Goal: Complete application form

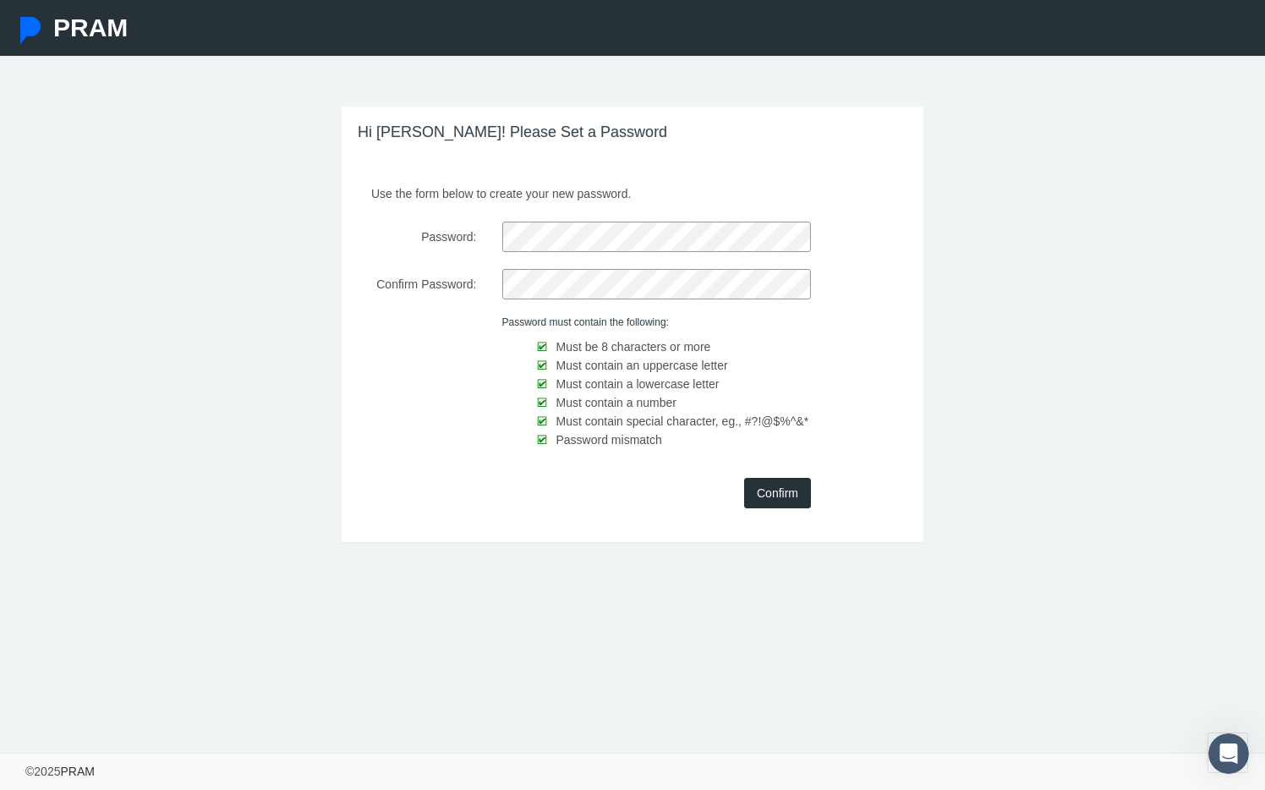
click at [780, 494] on input "Confirm" at bounding box center [777, 493] width 67 height 30
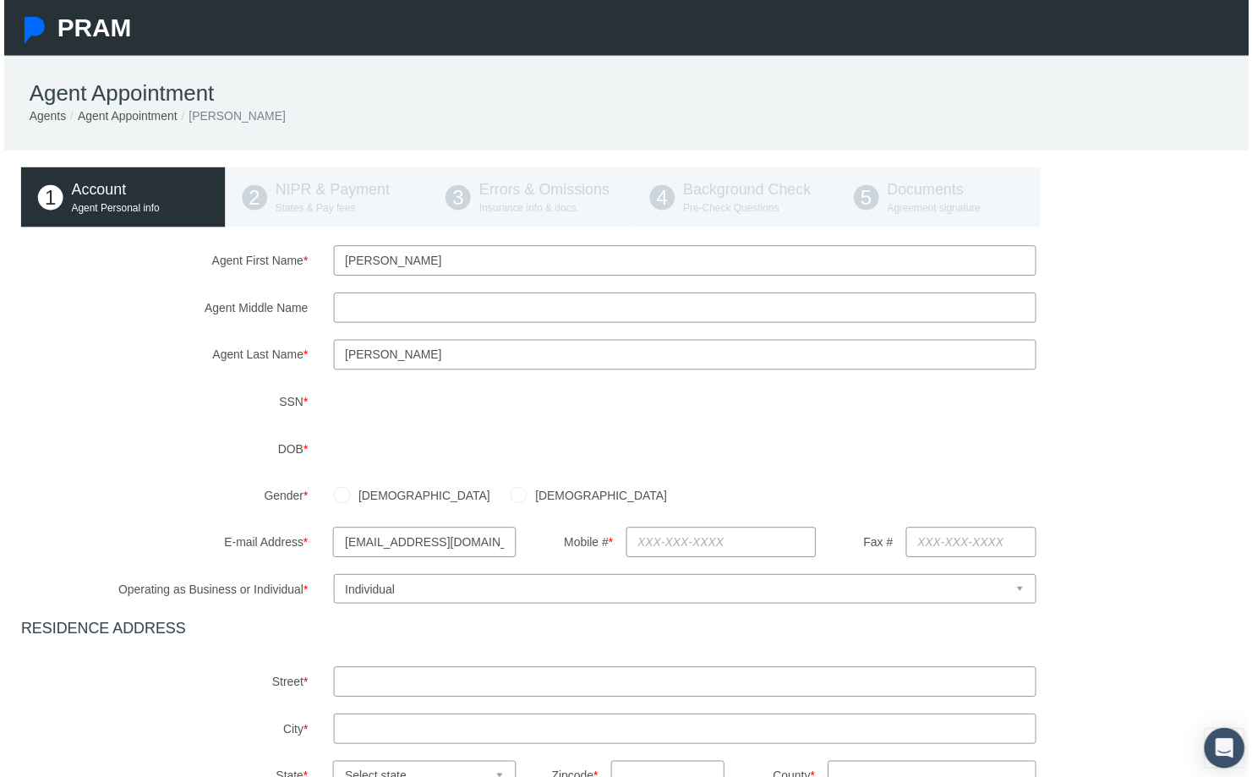
click at [280, 473] on div "Agent First Name * Stephanie Agent Middle Name Agent Last Name *" at bounding box center [632, 638] width 1231 height 783
click at [509, 496] on input "Female" at bounding box center [517, 496] width 17 height 17
radio input "true"
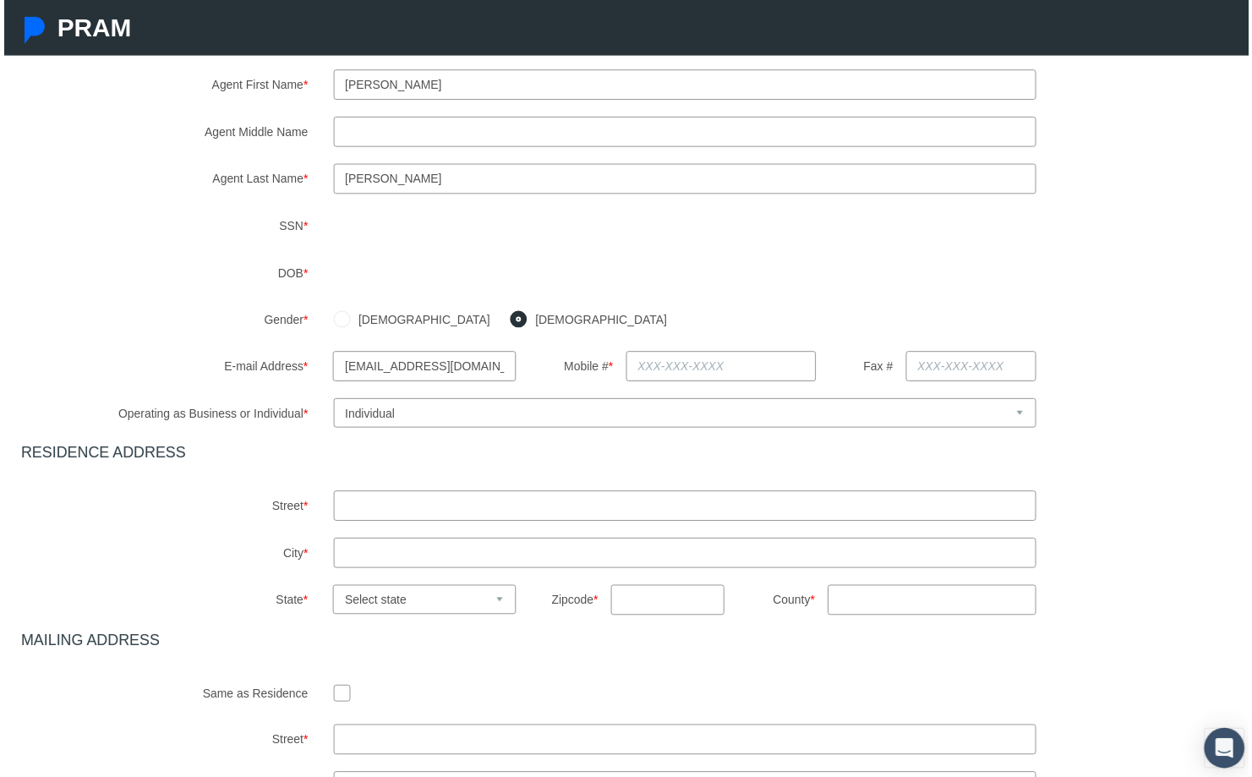
scroll to position [190, 0]
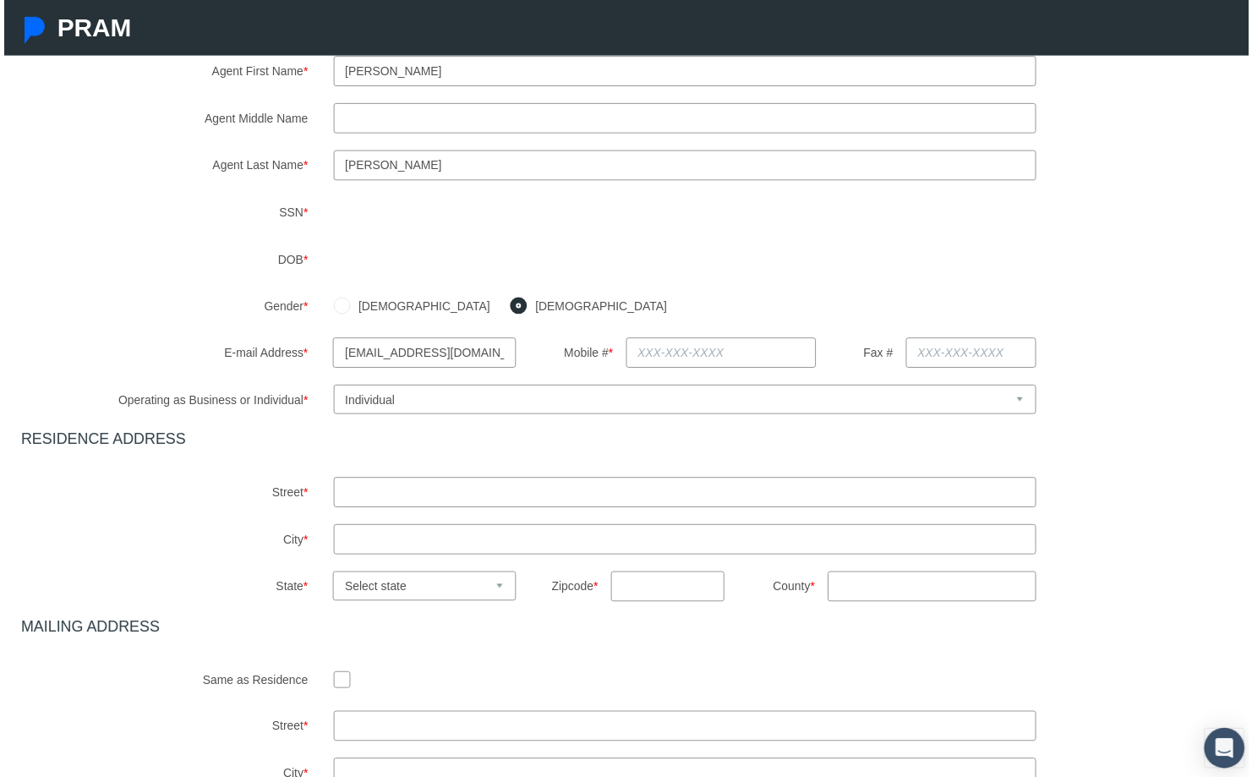
click at [686, 354] on input "text" at bounding box center [721, 355] width 191 height 30
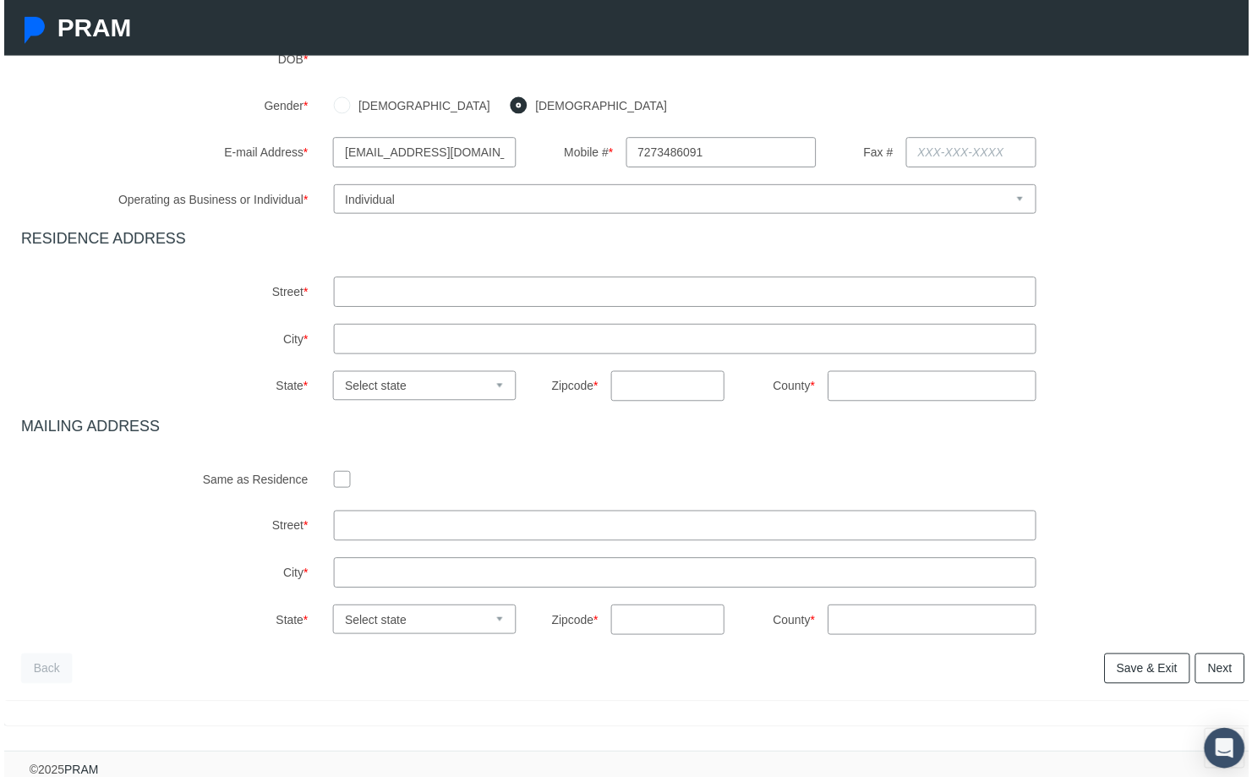
scroll to position [407, 0]
type input "727-348-6091"
click at [531, 189] on select "Select Business or Individual Business Individual" at bounding box center [685, 198] width 708 height 30
click at [331, 183] on select "Select Business or Individual Business Individual" at bounding box center [685, 198] width 708 height 30
click at [473, 281] on input "text" at bounding box center [685, 291] width 708 height 30
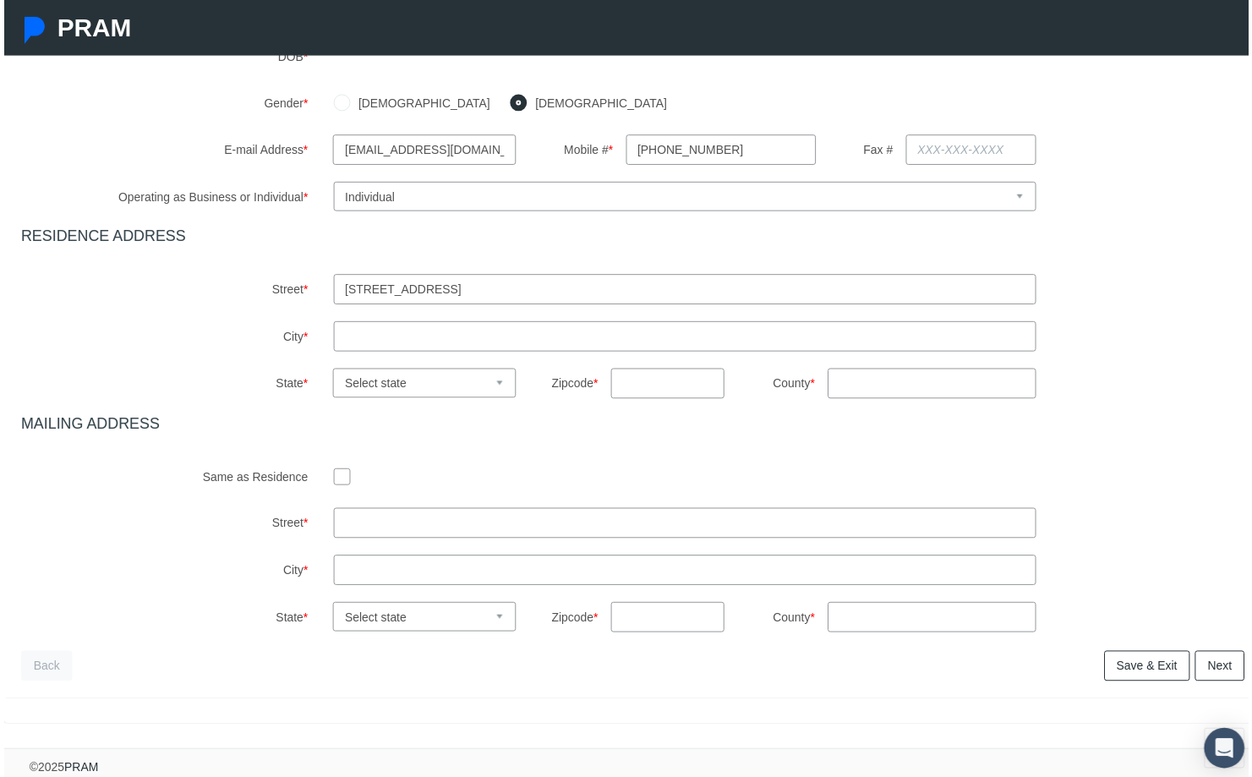
type input "18920 Sunlake blvd"
type input "lutz"
select select "FL"
type input "33558"
click at [896, 370] on input "County *" at bounding box center [933, 385] width 210 height 30
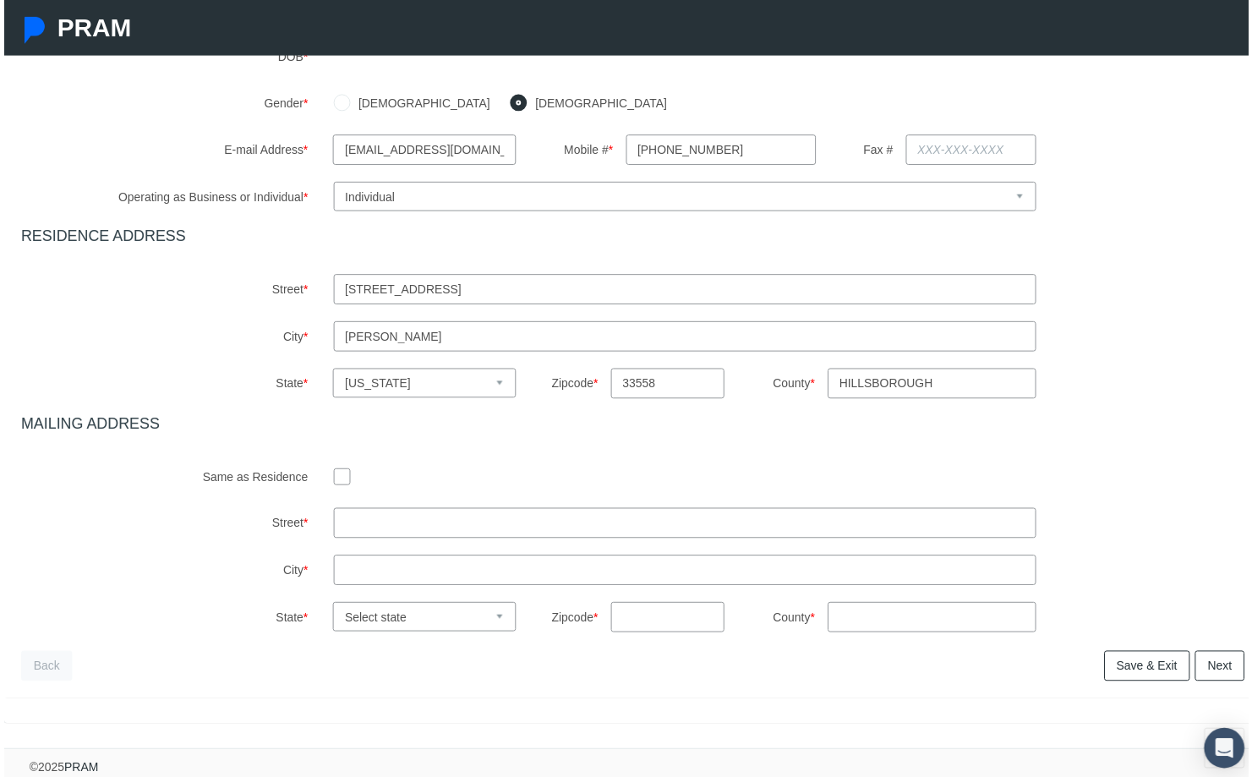
type input "Hillsborough"
click at [336, 470] on input "checkbox" at bounding box center [339, 478] width 17 height 17
checkbox input "true"
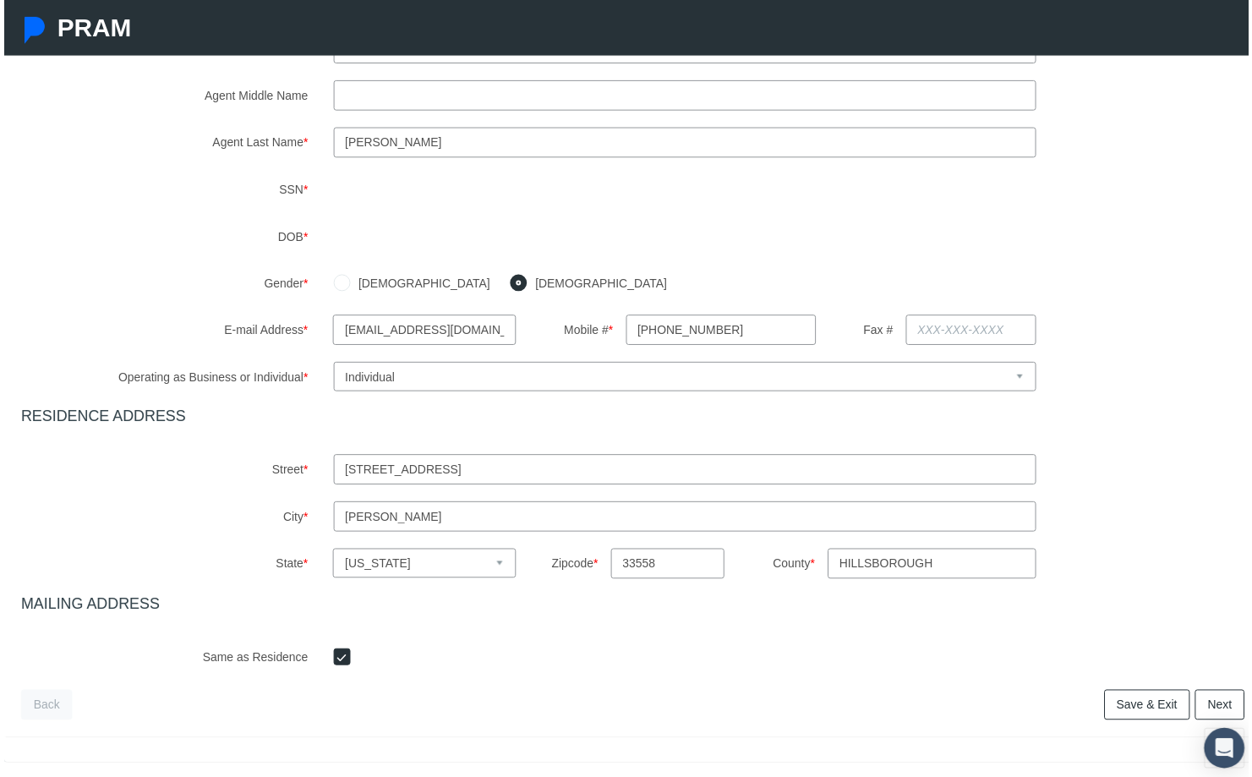
scroll to position [265, 0]
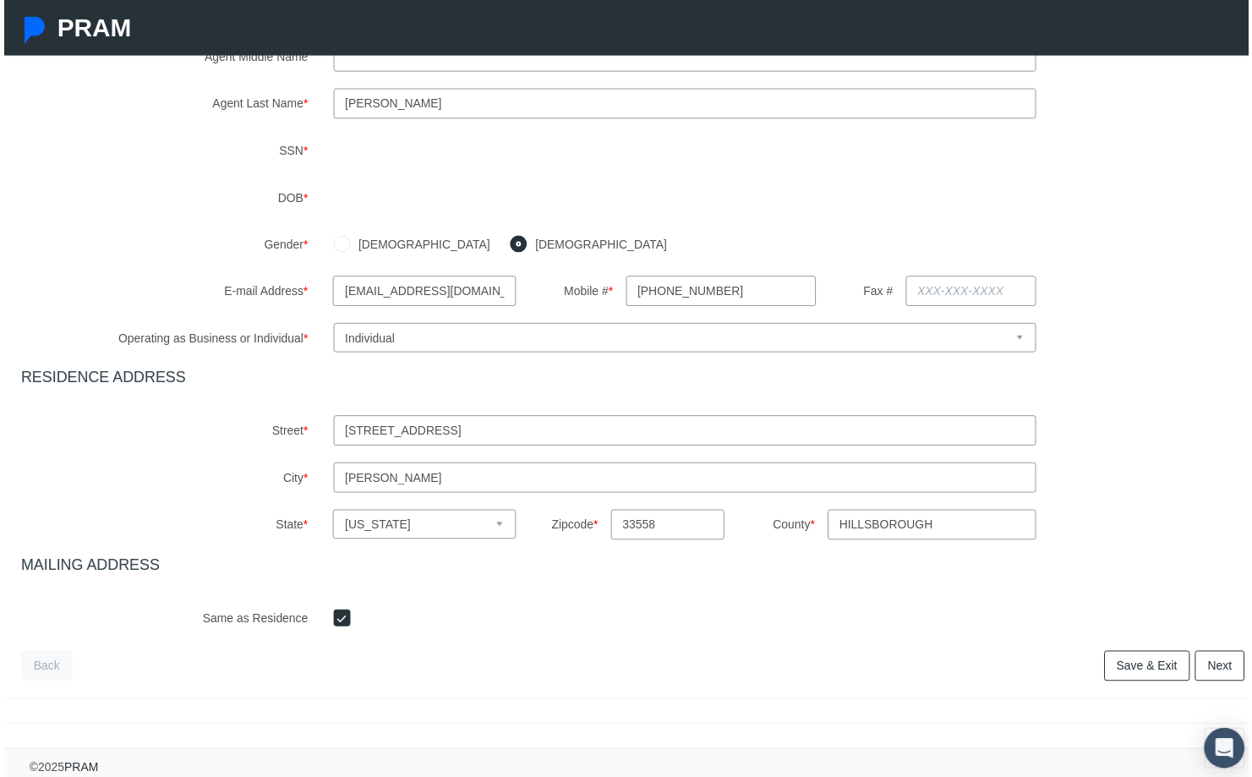
click at [1216, 658] on link "Next" at bounding box center [1223, 669] width 50 height 30
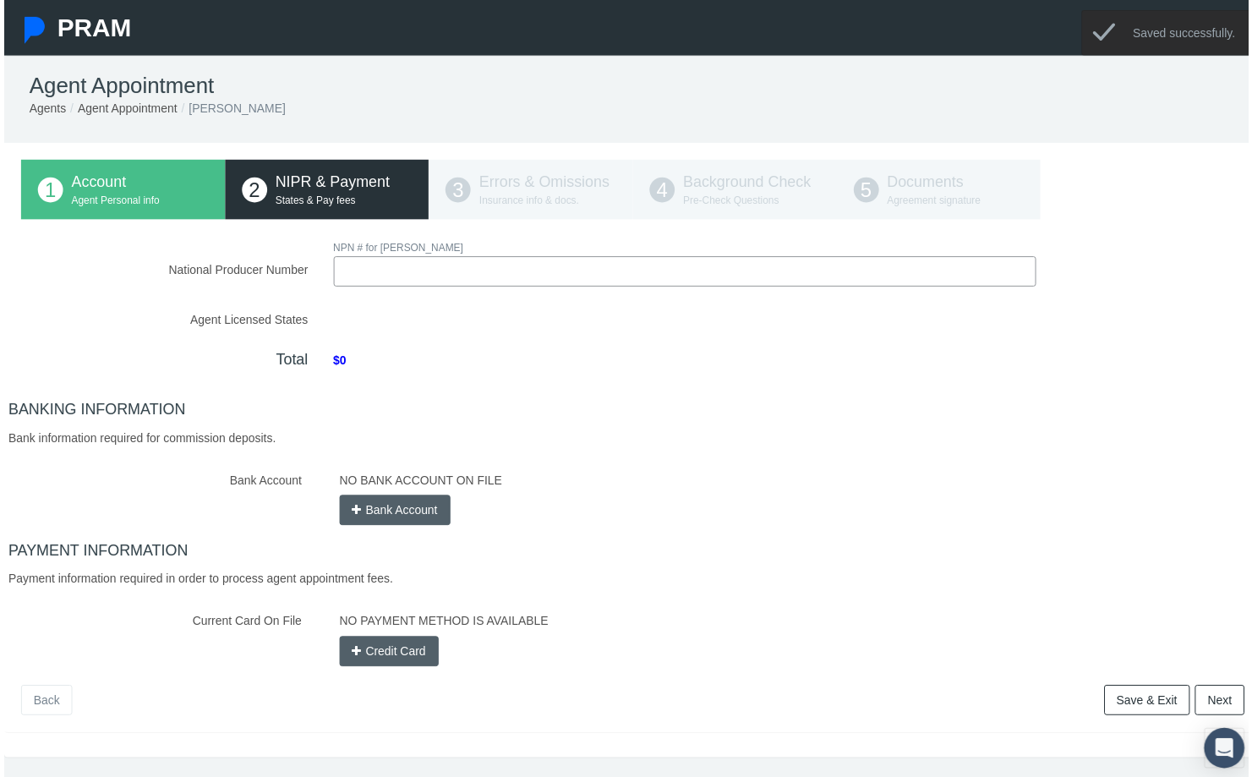
scroll to position [0, 0]
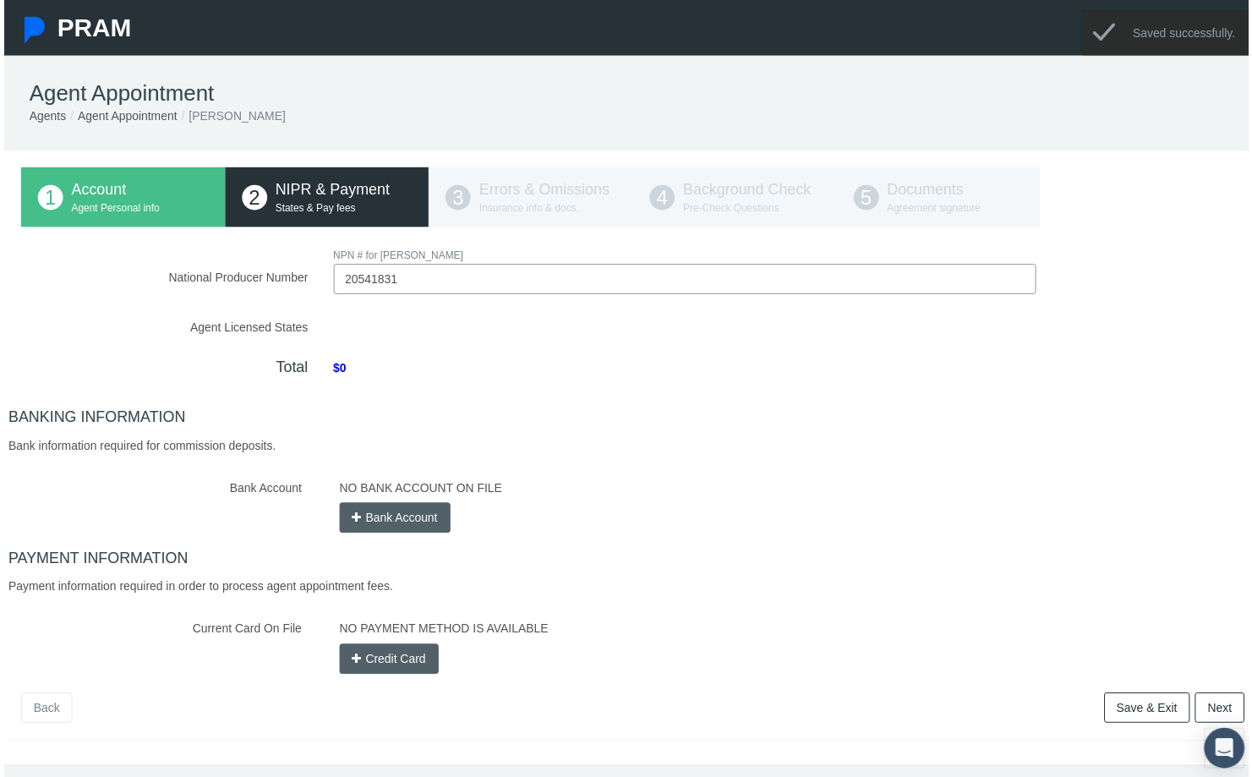
type input "20541831"
click at [813, 538] on div "BANKING INFORMATION Bank information required for commission deposits. Bank Acc…" at bounding box center [632, 544] width 1256 height 267
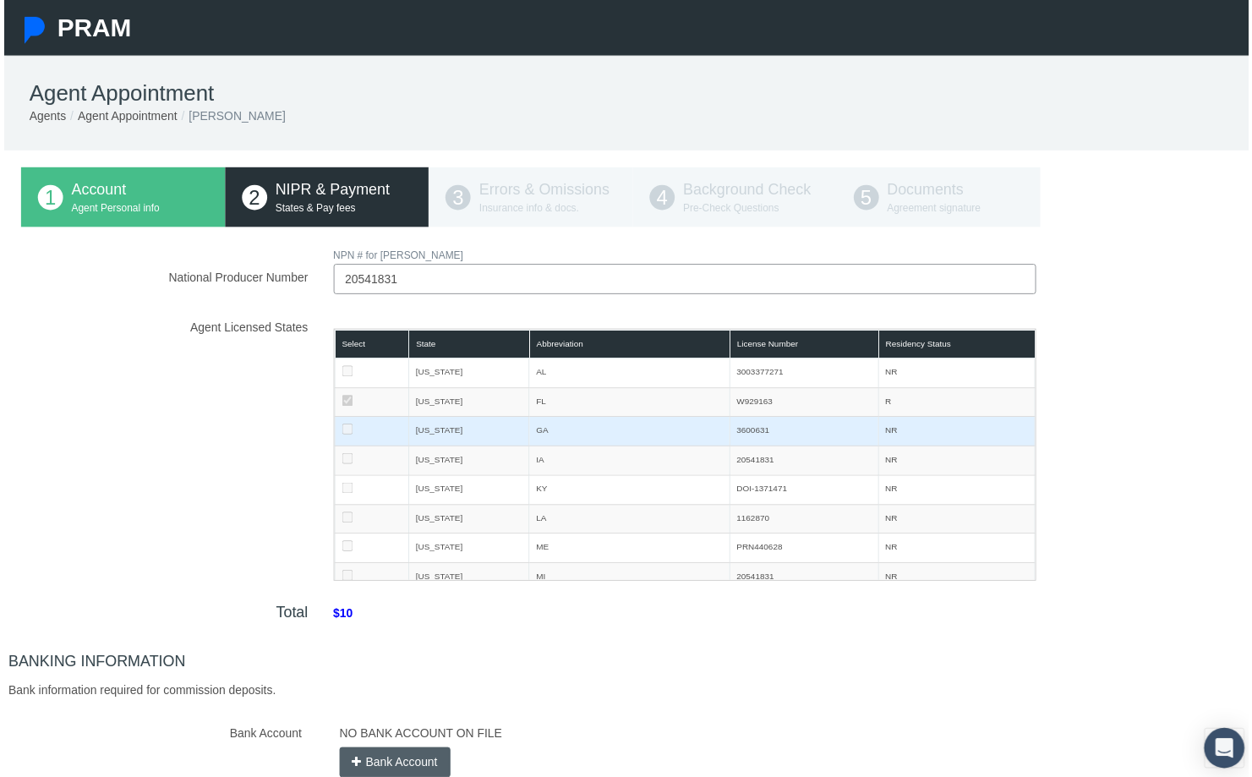
click at [390, 443] on td at bounding box center [369, 434] width 74 height 30
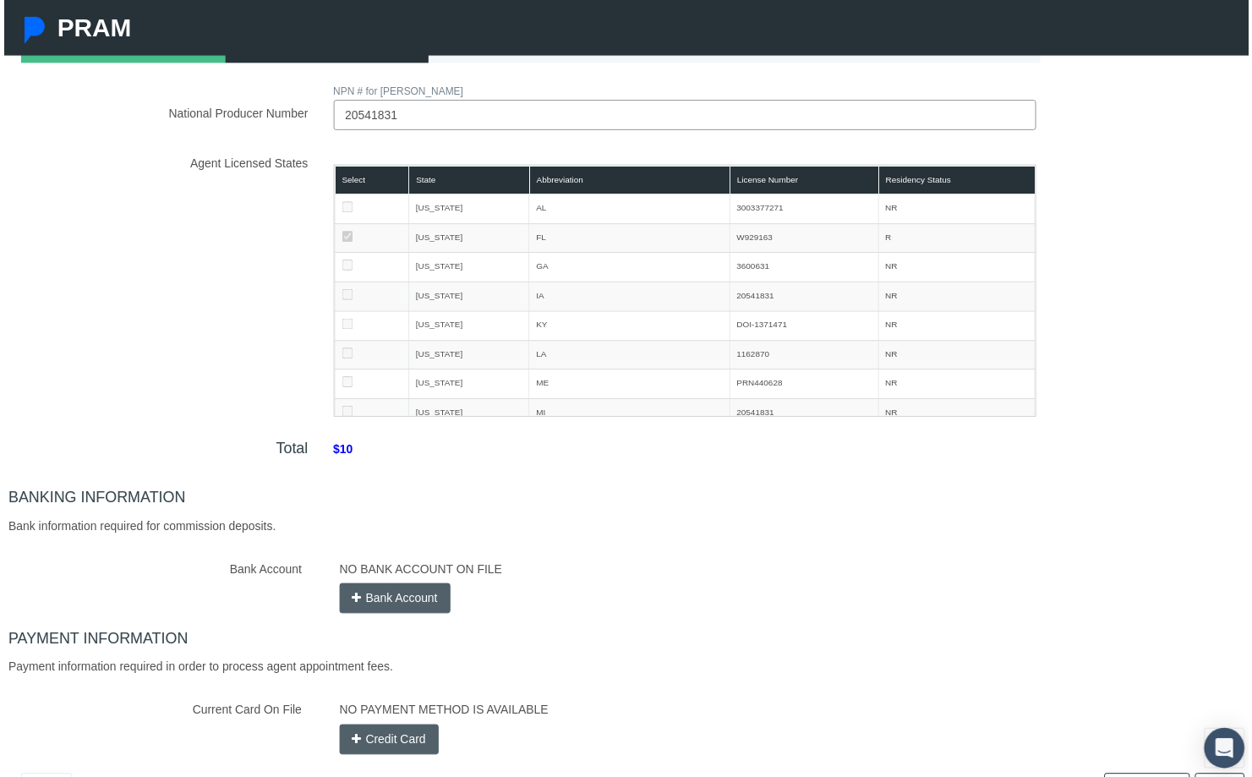
scroll to position [301, 0]
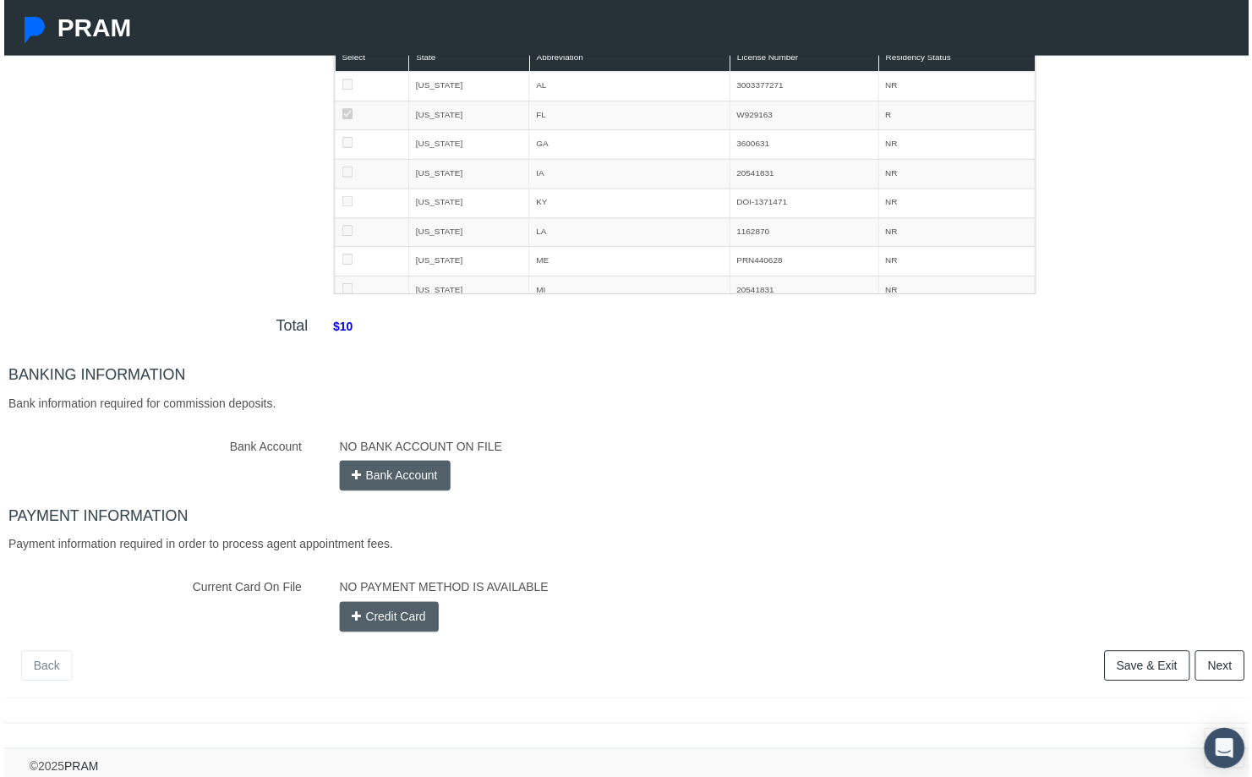
click at [419, 467] on button "Bank Account" at bounding box center [393, 478] width 112 height 30
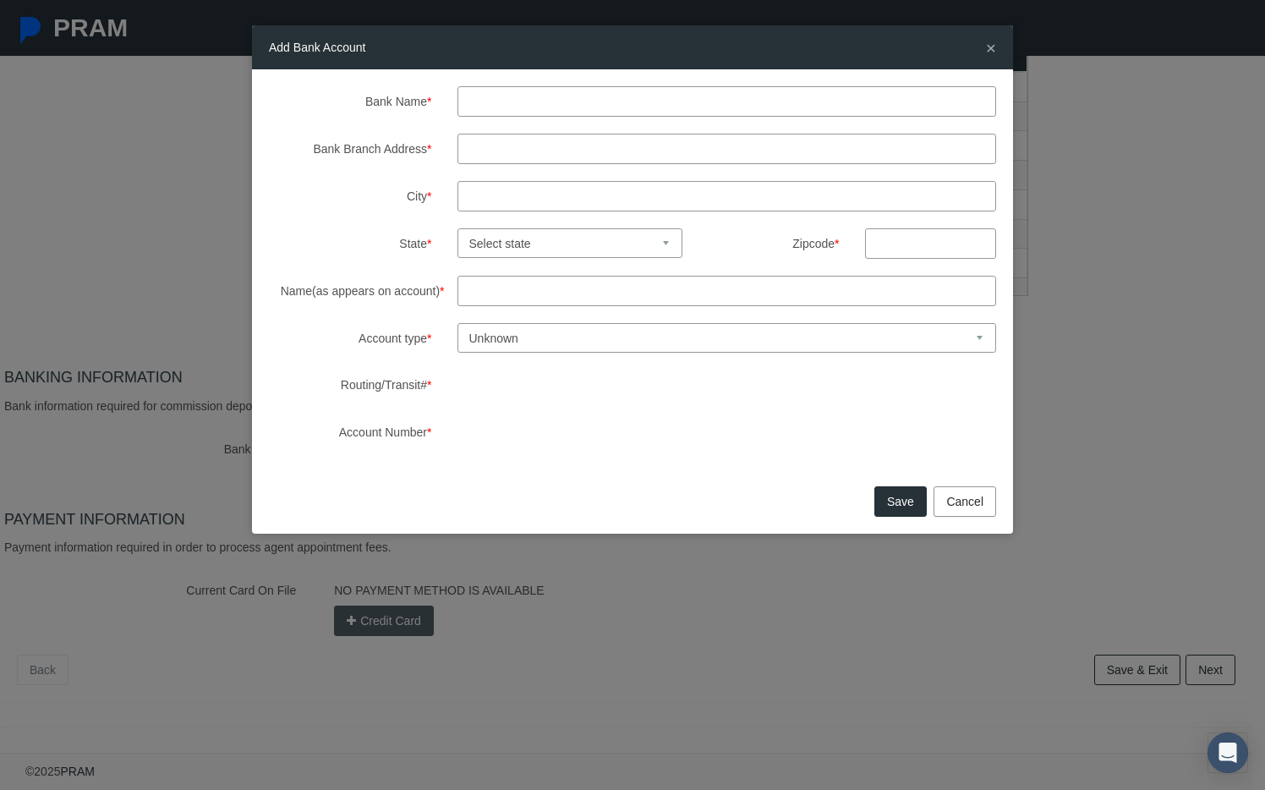
click at [538, 95] on input "Bank Name *" at bounding box center [726, 101] width 539 height 30
type input "Wells fargo"
type input "18975 Sr-54 w"
type input "lutz"
select select "FL"
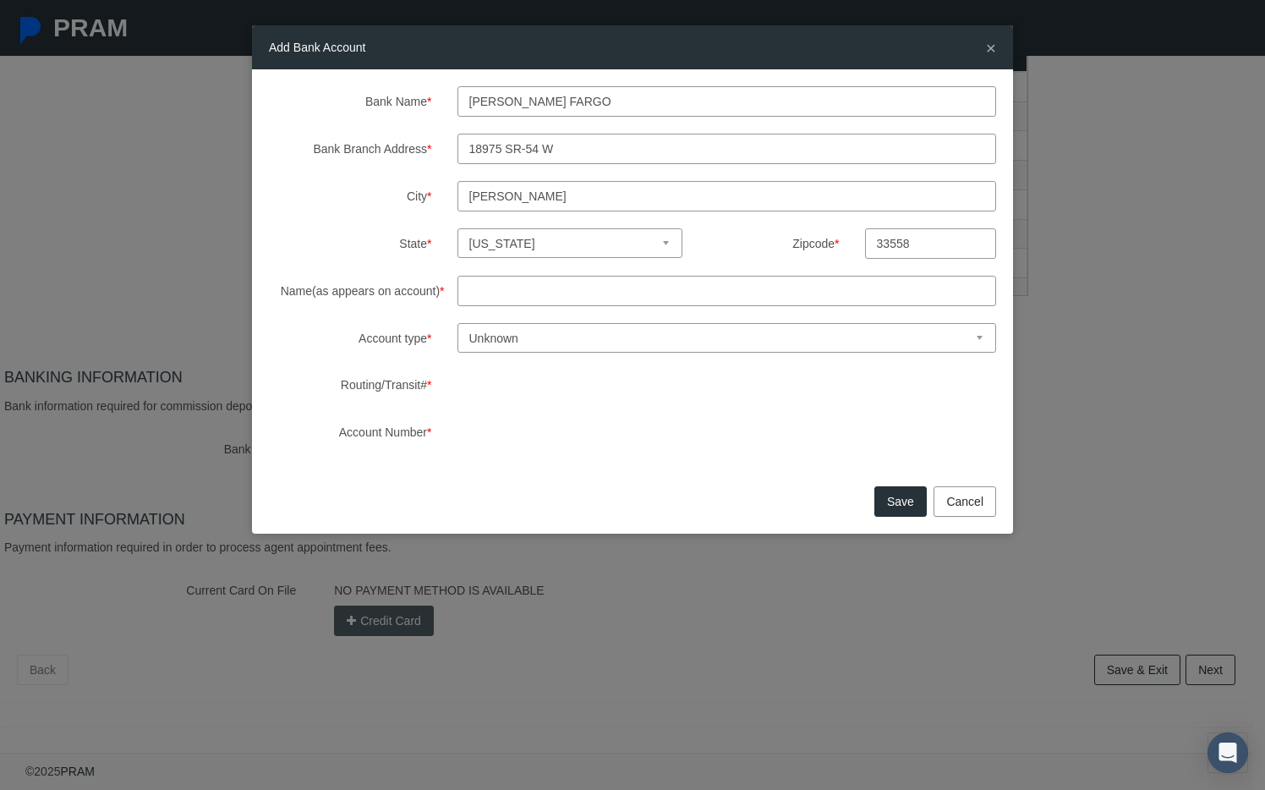
type input "33558"
click at [521, 293] on input "Name(as appears on account) *" at bounding box center [726, 291] width 539 height 30
type input "Stephanie martinez"
select select "1"
click at [888, 507] on button "Save" at bounding box center [900, 501] width 52 height 30
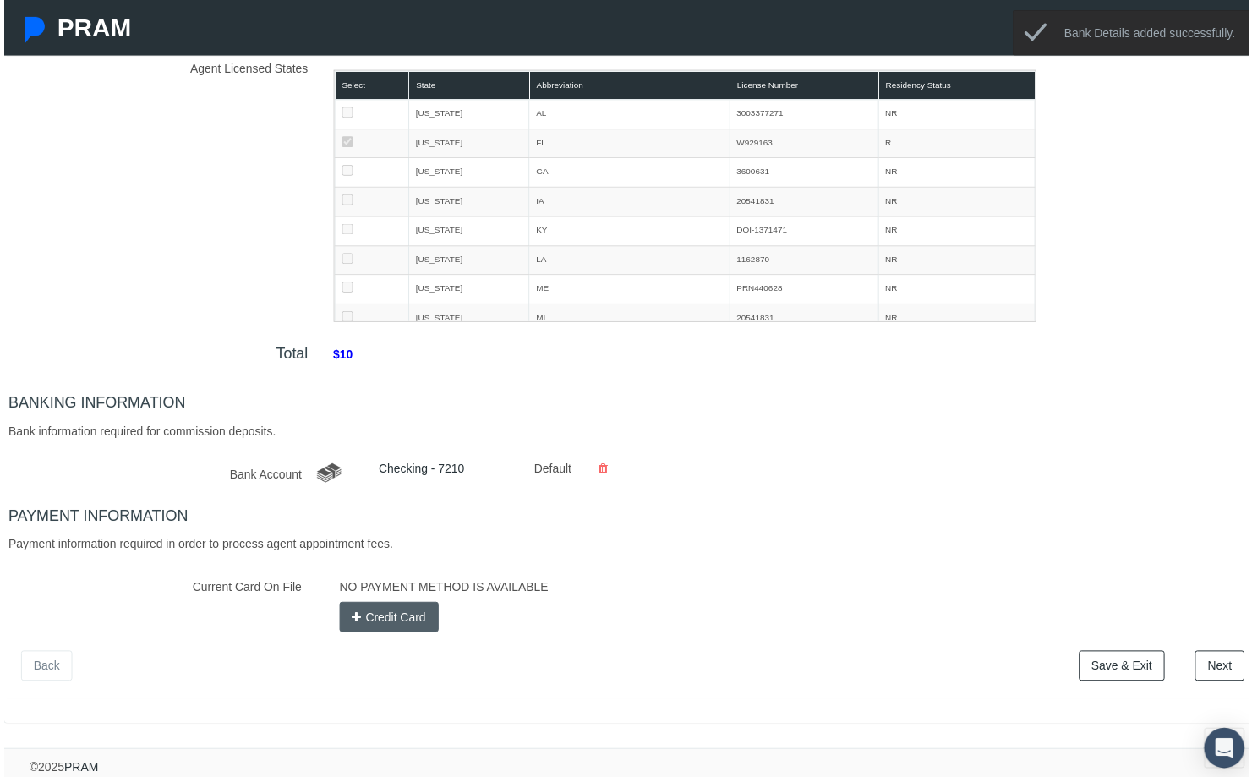
scroll to position [273, 0]
click at [395, 613] on button "Credit Card" at bounding box center [387, 620] width 100 height 30
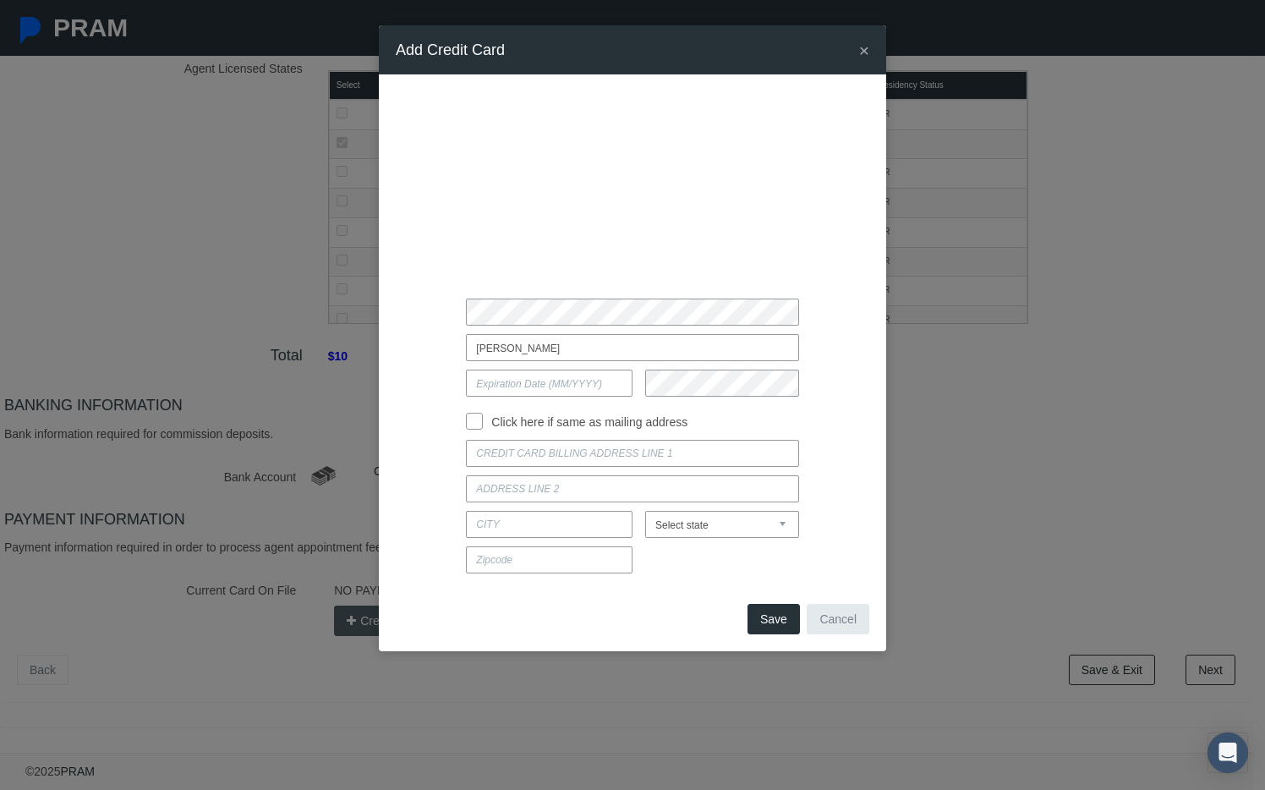
type input "stephanie martinez"
type input "04 / 2030"
click at [489, 455] on input at bounding box center [632, 453] width 332 height 27
type input "5860 22nd ave no"
type input "#8"
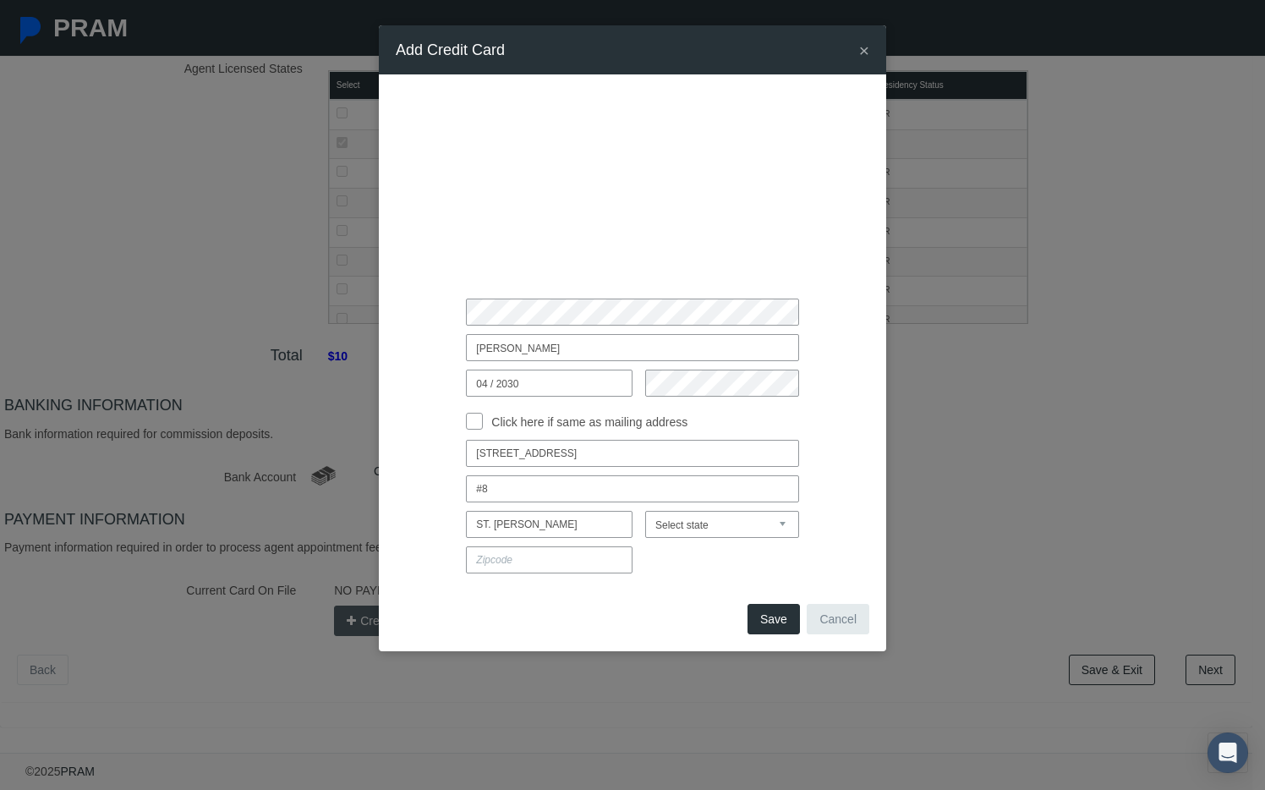
type input "St. pete"
select select "FL"
type input "33710"
click at [777, 624] on button "Save" at bounding box center [773, 619] width 52 height 30
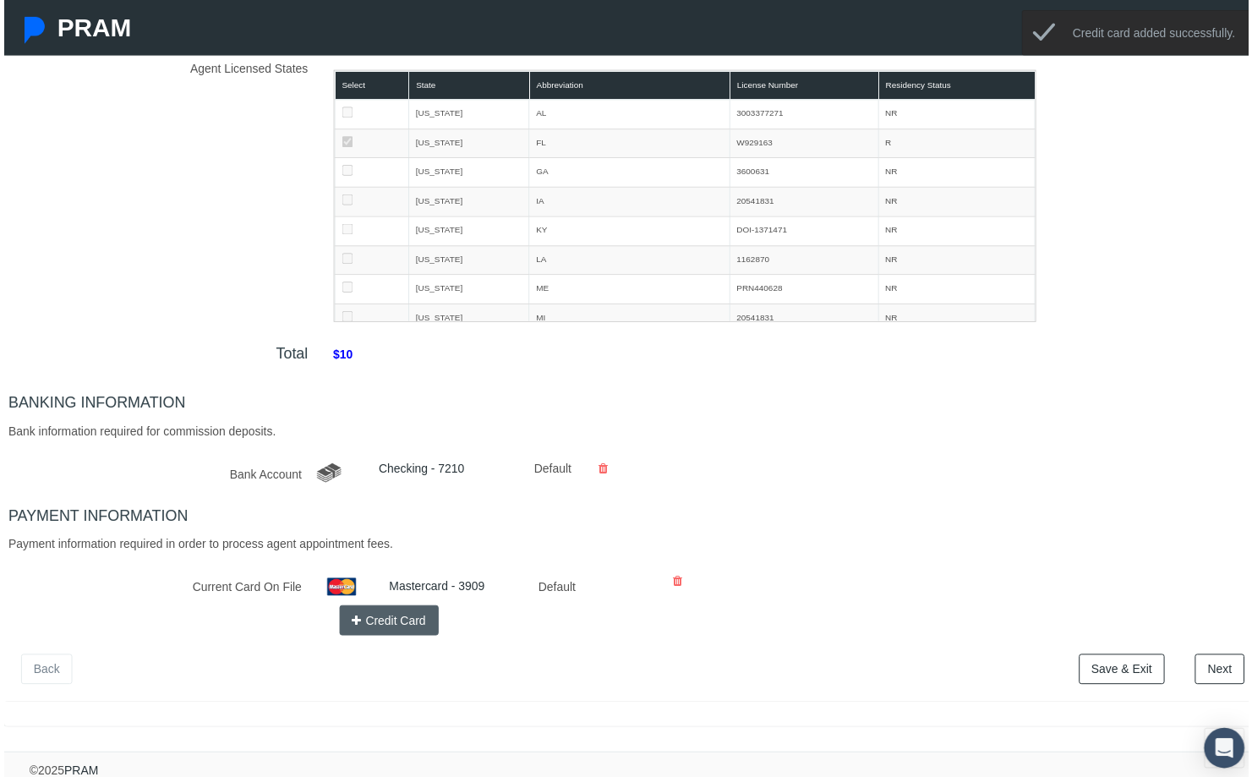
click at [1211, 672] on link "Next" at bounding box center [1223, 673] width 50 height 30
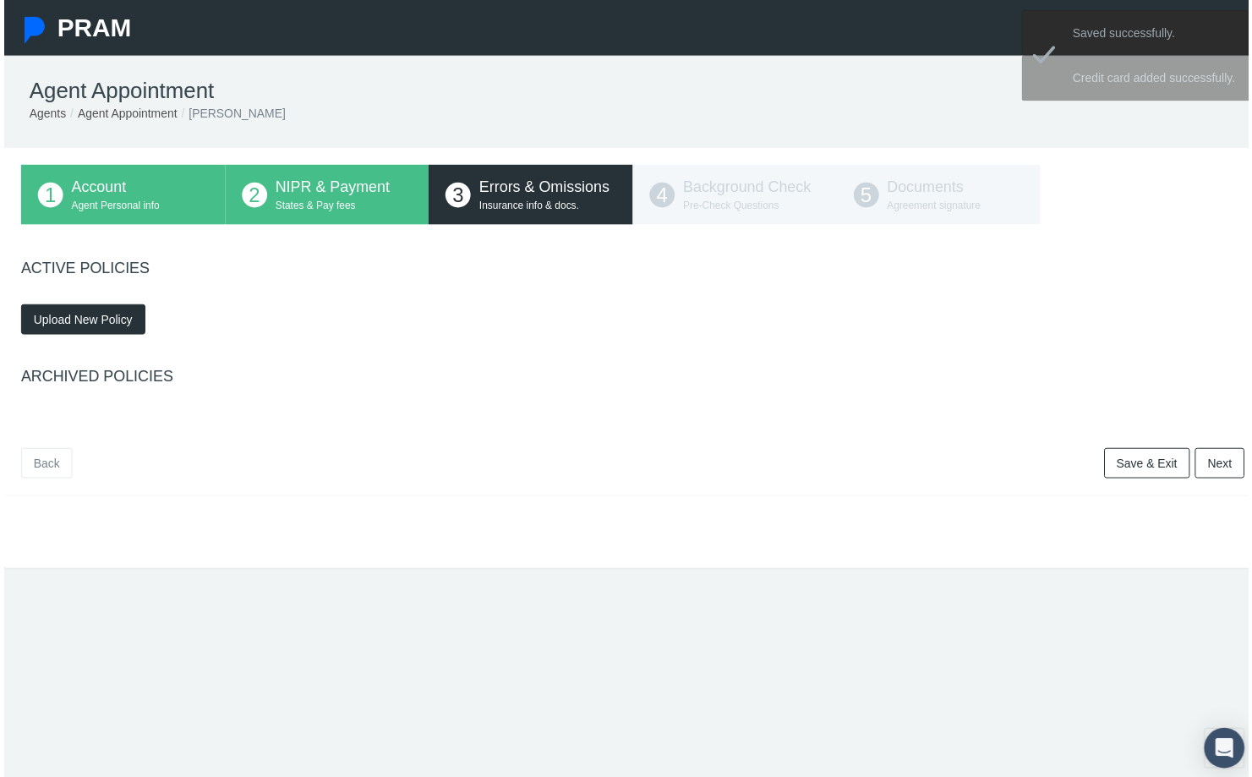
scroll to position [0, 0]
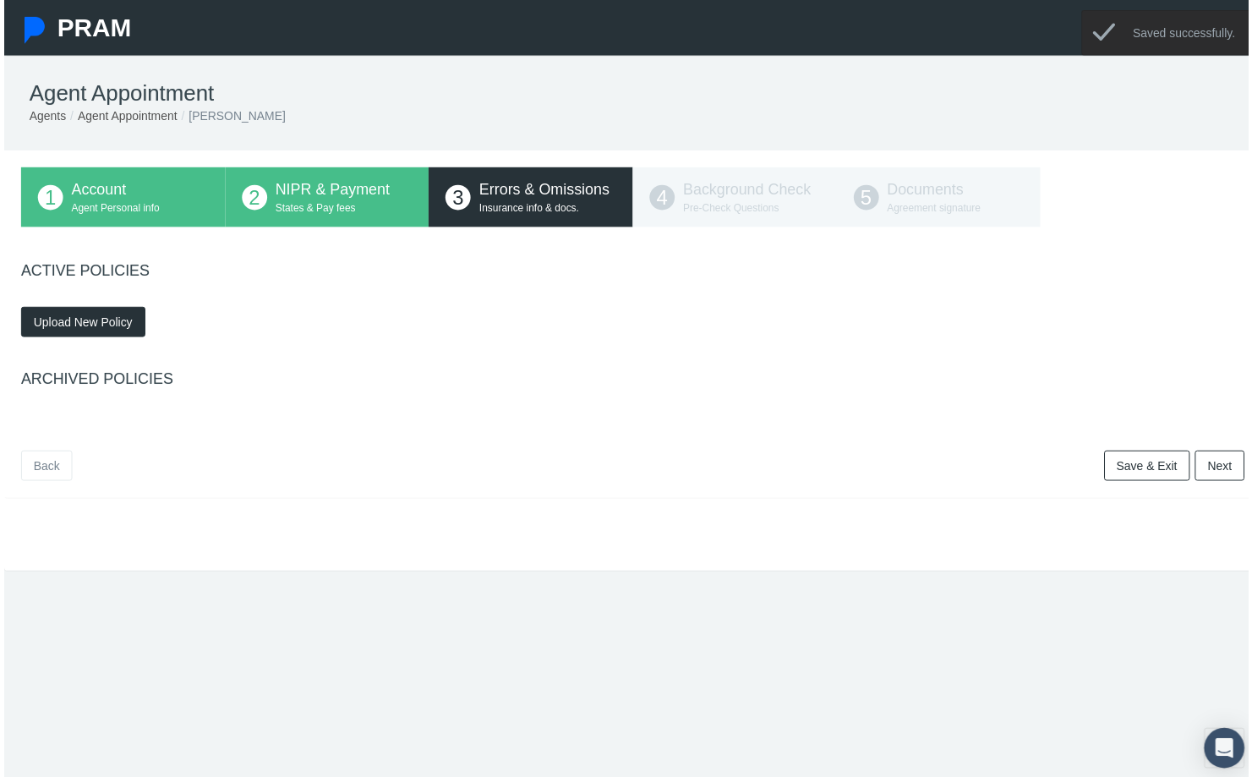
click at [121, 325] on span "Upload New Policy" at bounding box center [80, 324] width 100 height 14
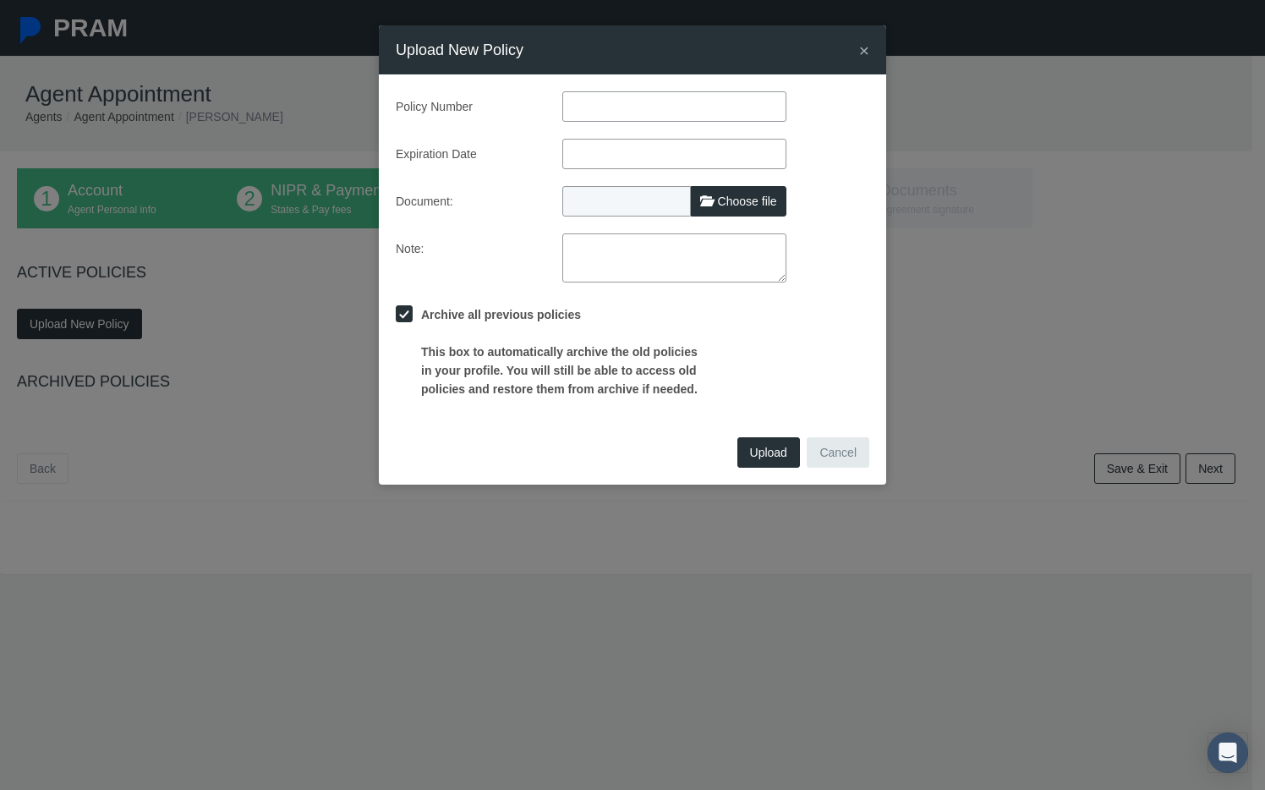
click at [615, 109] on input "text" at bounding box center [674, 106] width 224 height 30
paste input "596427449"
type input "596427449"
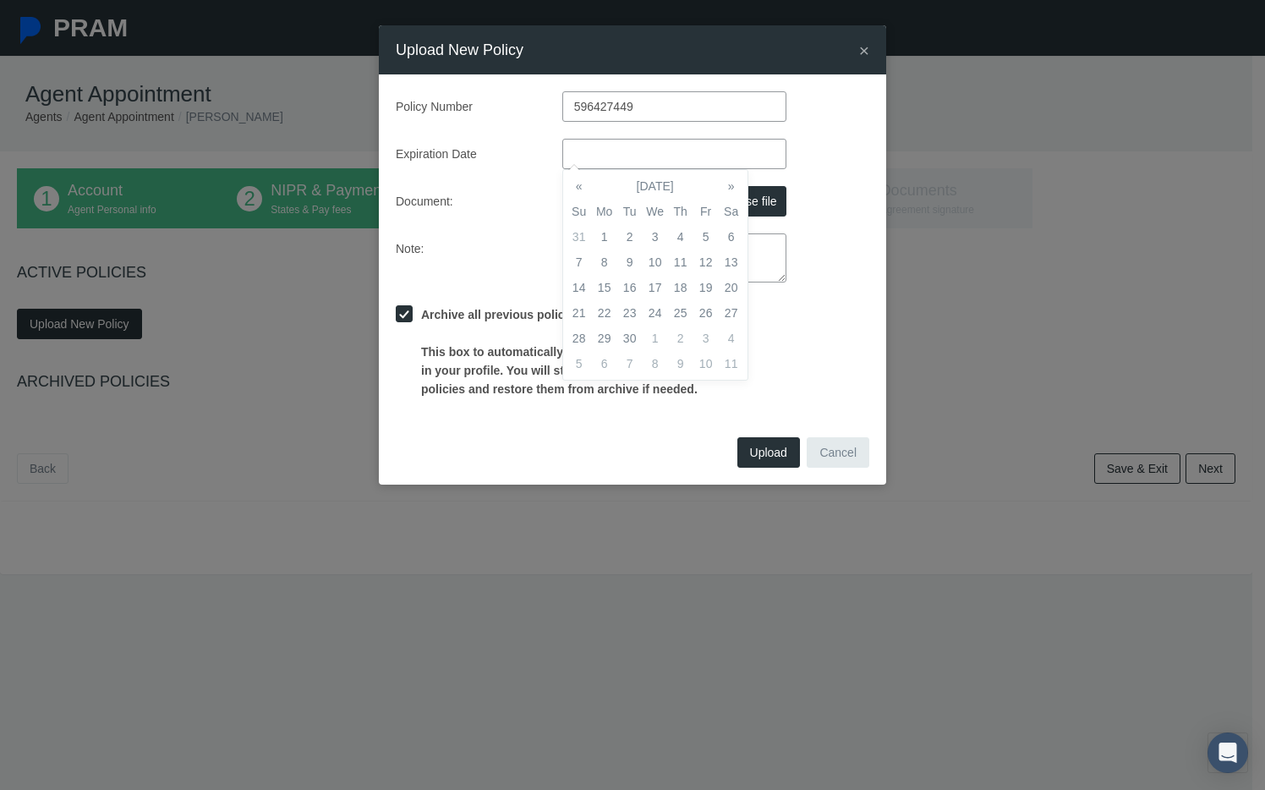
click at [598, 150] on input "text" at bounding box center [674, 154] width 224 height 30
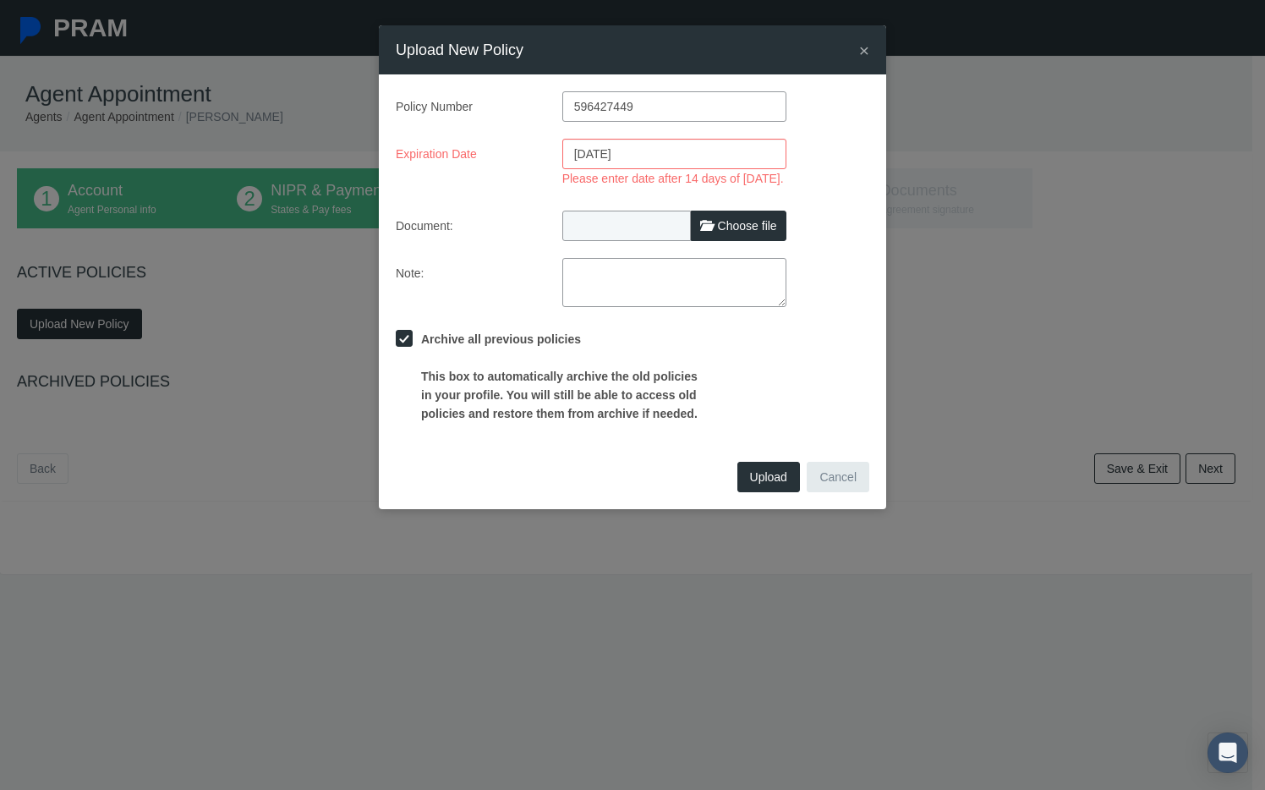
click at [501, 221] on div "Policy Number 596427449 Expiration Date 09/15/2025 Please enter date after 14 d…" at bounding box center [632, 256] width 473 height 331
click at [602, 158] on input "09/15/2025" at bounding box center [674, 154] width 224 height 30
click at [648, 146] on input "09/04/2025" at bounding box center [674, 154] width 224 height 30
click at [640, 165] on input "09/04/2025" at bounding box center [674, 154] width 224 height 30
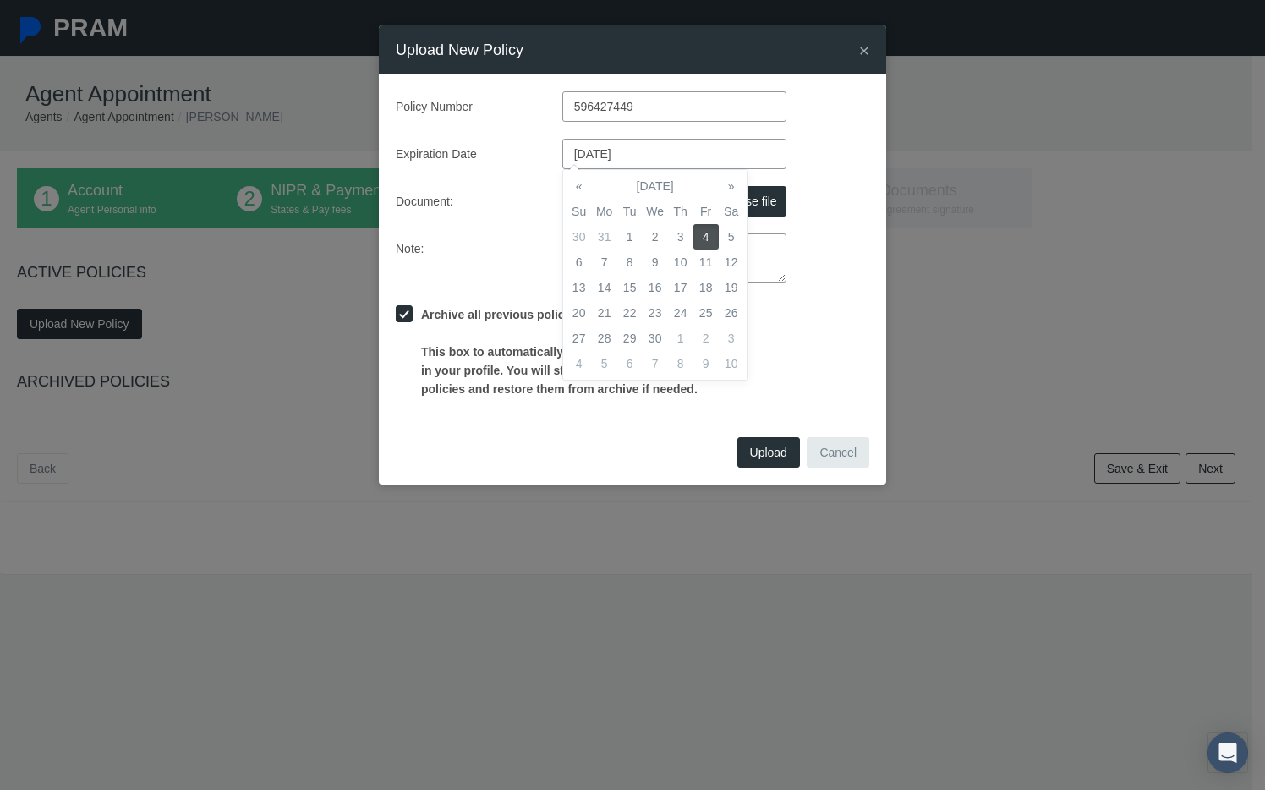
click at [489, 211] on label "Document:" at bounding box center [466, 201] width 167 height 30
click at [600, 159] on input "09/04/2026" at bounding box center [674, 154] width 224 height 30
type input "09/01/2026"
click at [460, 220] on div "Policy Number 596427449 Expiration Date 09/01/2026 Document: Choose file Note:" at bounding box center [632, 244] width 473 height 307
click at [754, 198] on span "Choose file" at bounding box center [747, 201] width 59 height 14
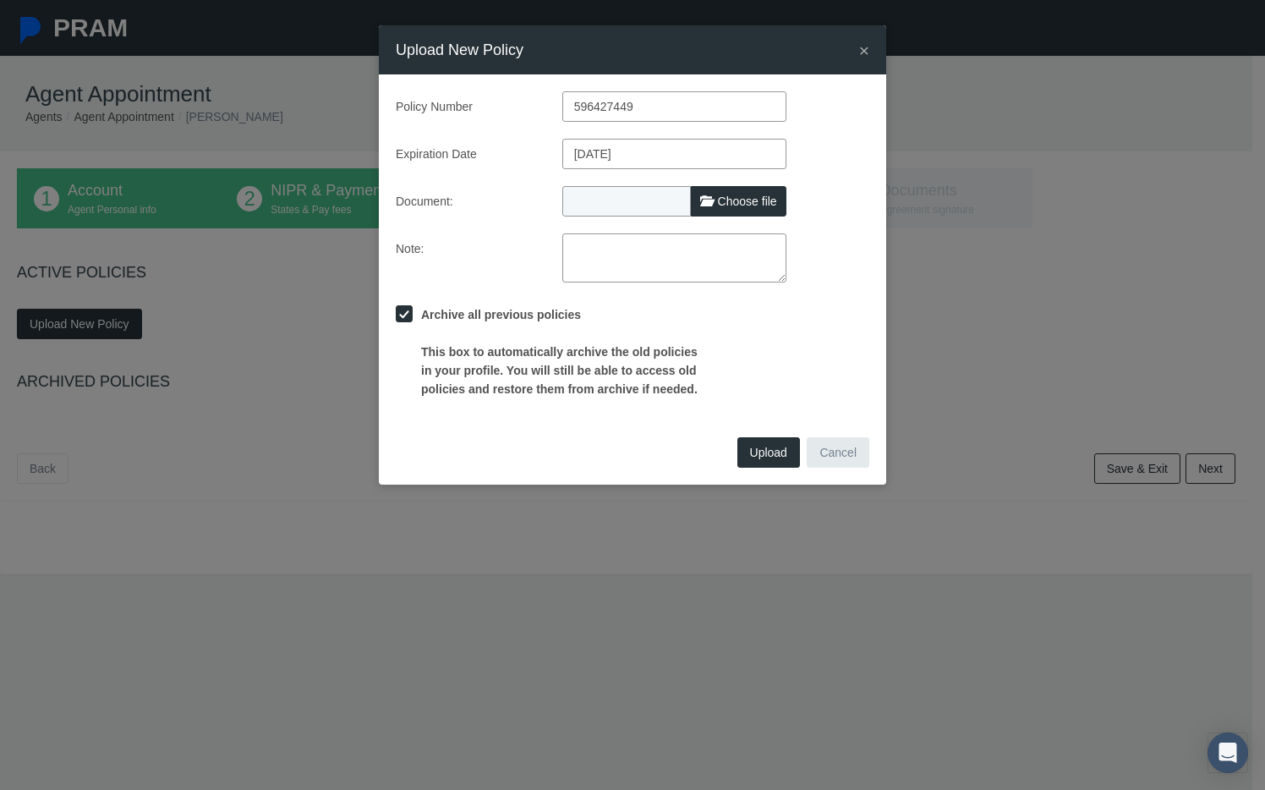
click at [754, 198] on input "Choose file" at bounding box center [674, 198] width 224 height 24
type input "C:\fakepath\NAPA:CNA - E&O - 09:26.pdf"
type input "NAPA:CNA - E&O - 09:26.pdf"
click at [760, 451] on span "Upload" at bounding box center [768, 452] width 37 height 14
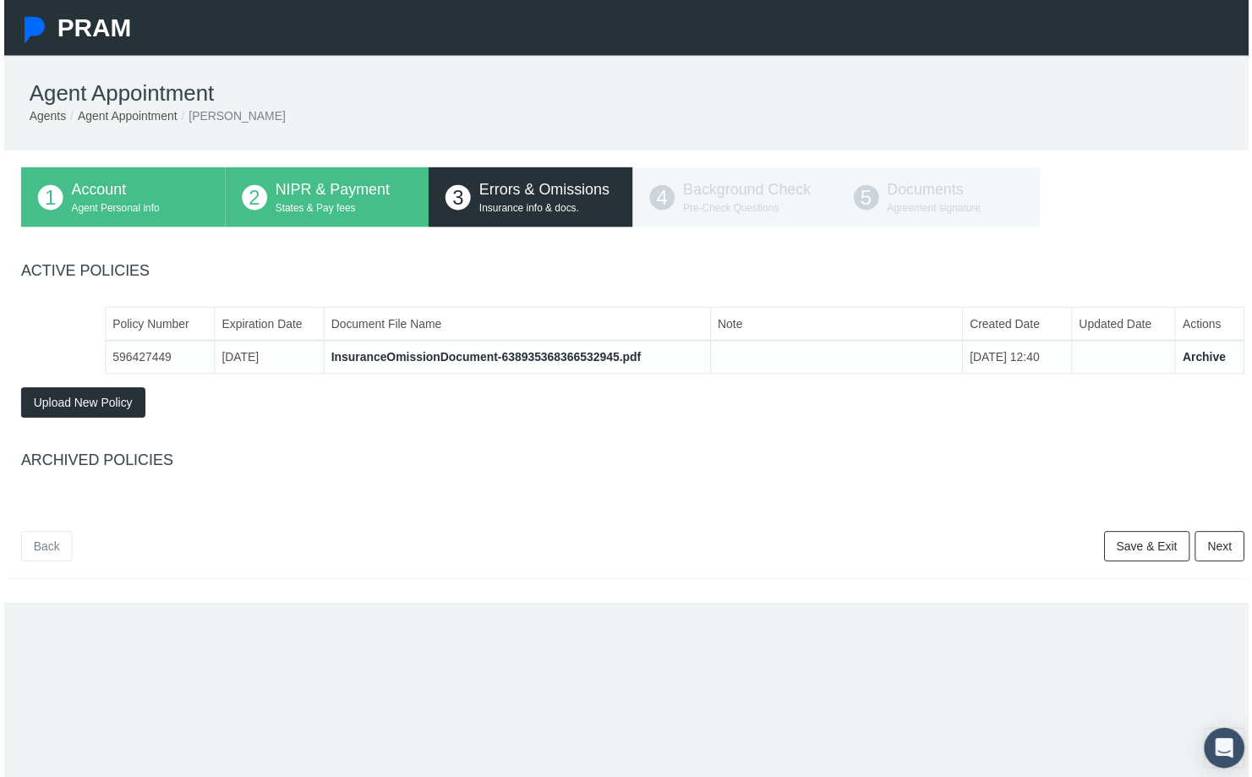
click at [1217, 544] on link "Next" at bounding box center [1223, 549] width 50 height 30
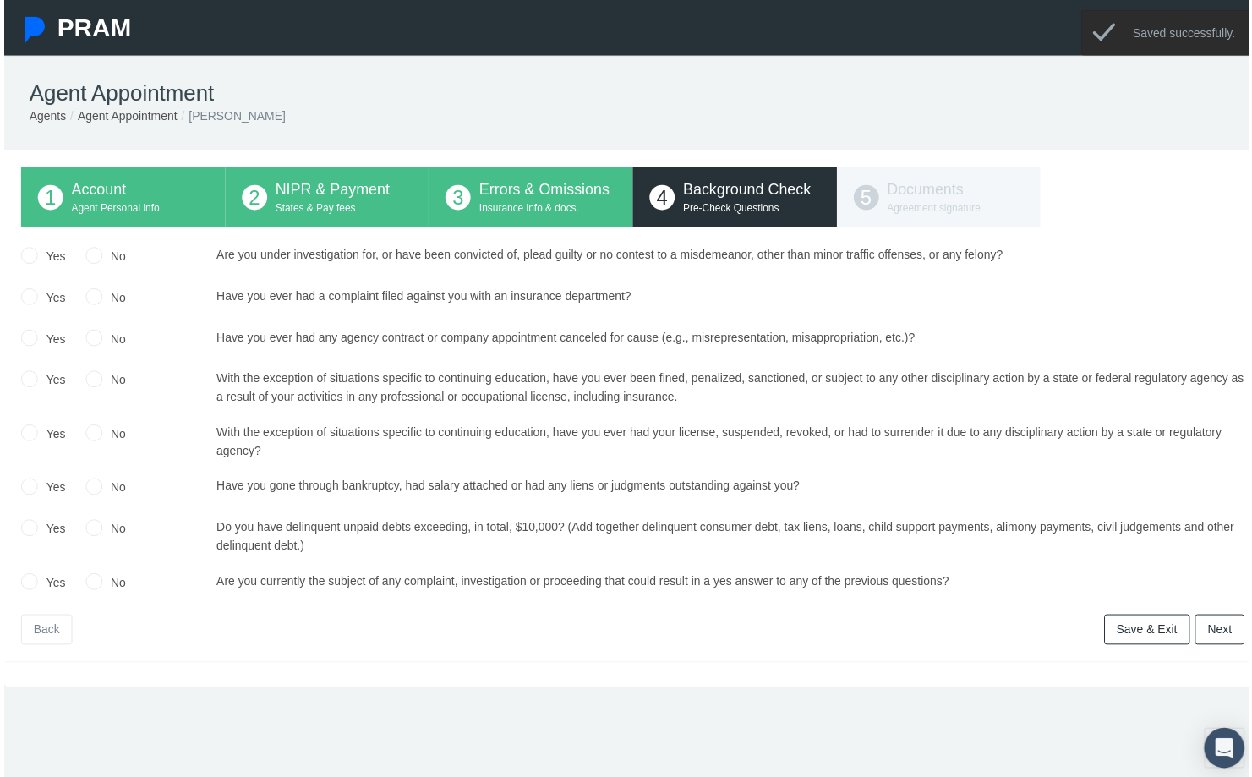
click at [93, 258] on input "No" at bounding box center [90, 255] width 17 height 17
radio input "true"
click at [90, 299] on input "No" at bounding box center [90, 296] width 17 height 17
radio input "true"
click at [93, 340] on input "No" at bounding box center [90, 338] width 17 height 17
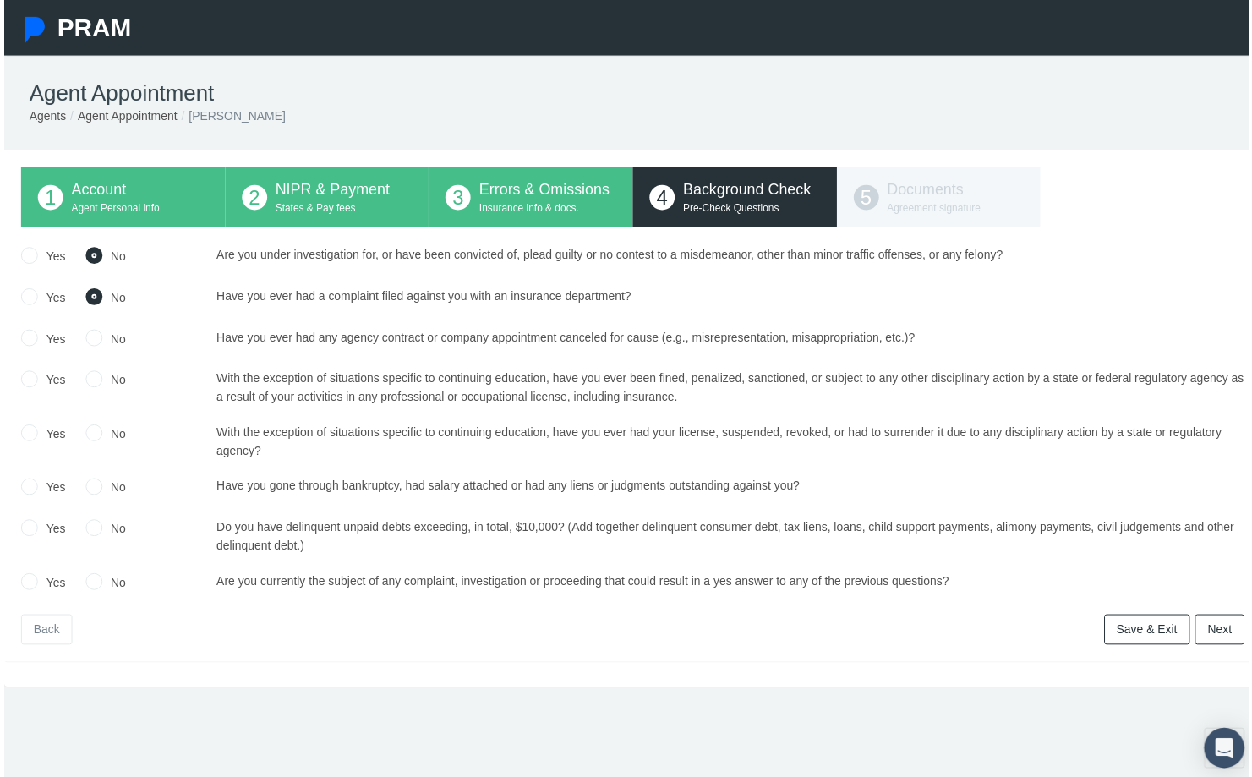
radio input "true"
click at [99, 388] on label "No" at bounding box center [111, 382] width 24 height 19
click at [92, 388] on input "No" at bounding box center [90, 379] width 17 height 17
radio input "true"
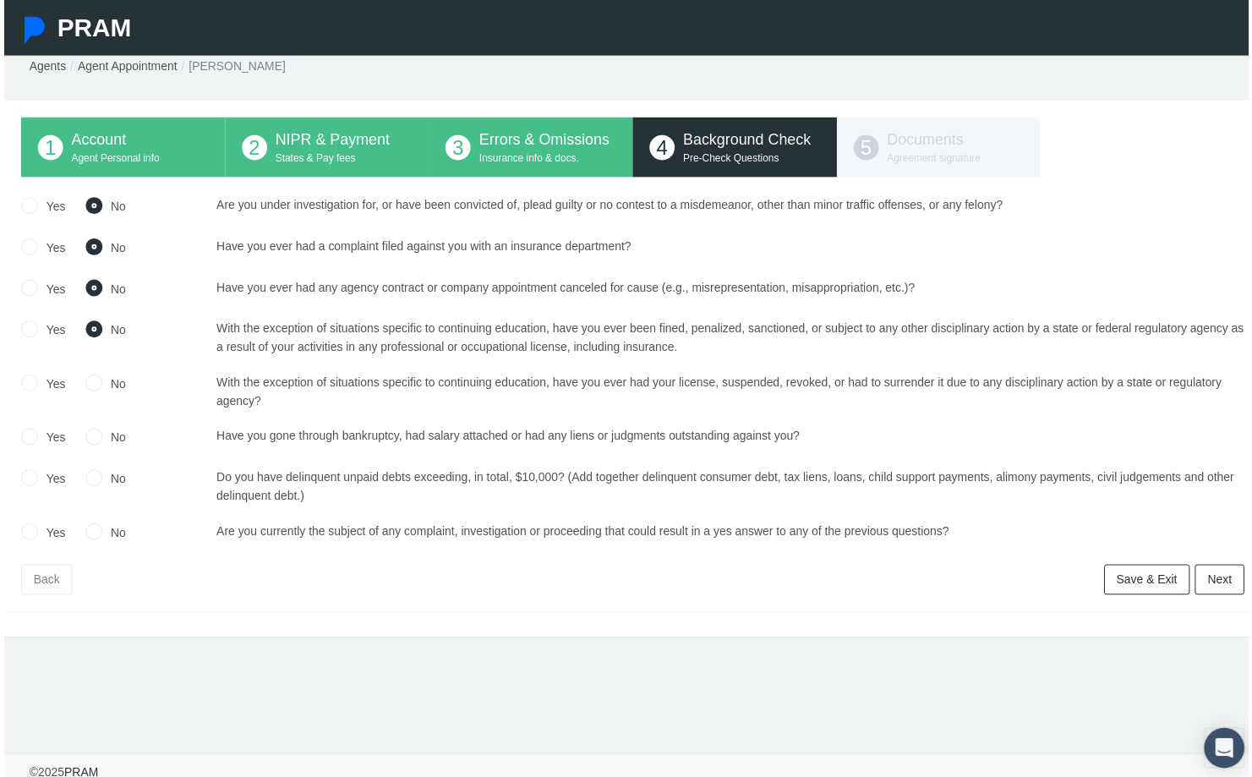
scroll to position [68, 0]
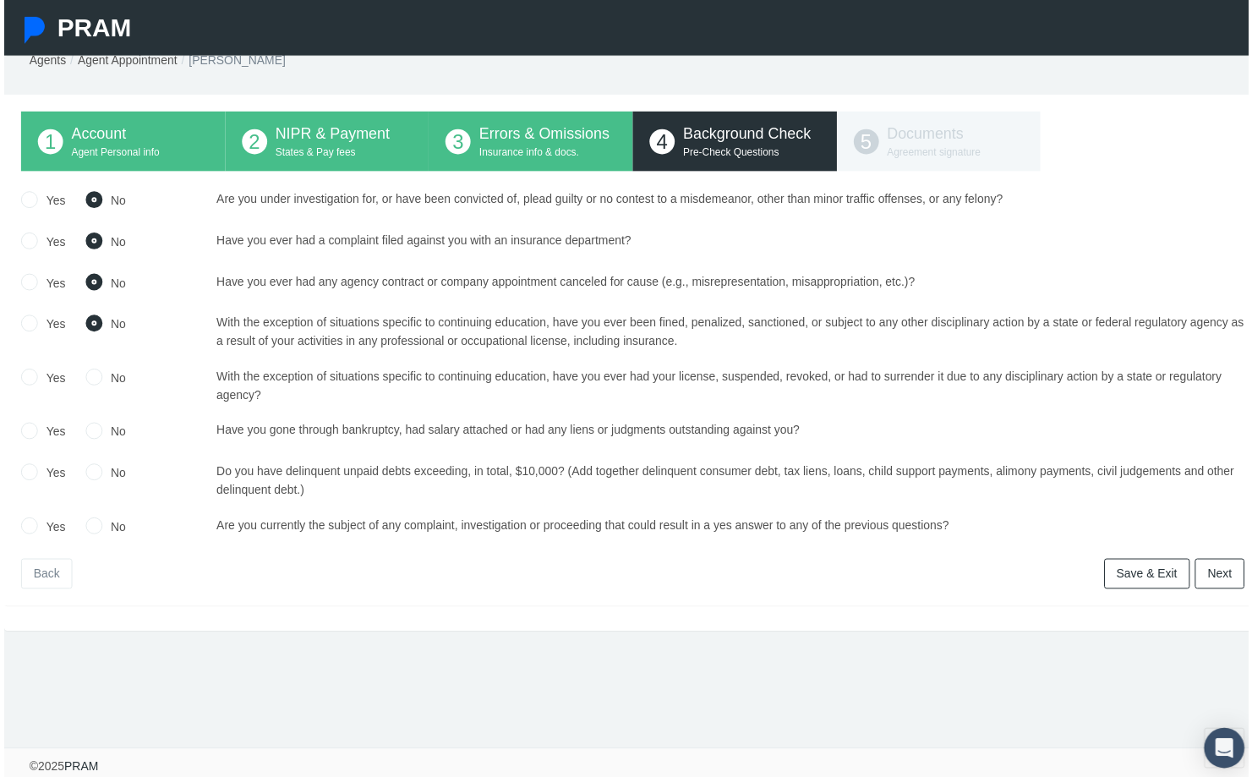
click at [95, 370] on input "No" at bounding box center [90, 377] width 17 height 17
radio input "true"
click at [95, 423] on input "No" at bounding box center [90, 431] width 17 height 17
radio input "true"
click at [88, 465] on input "No" at bounding box center [90, 473] width 17 height 17
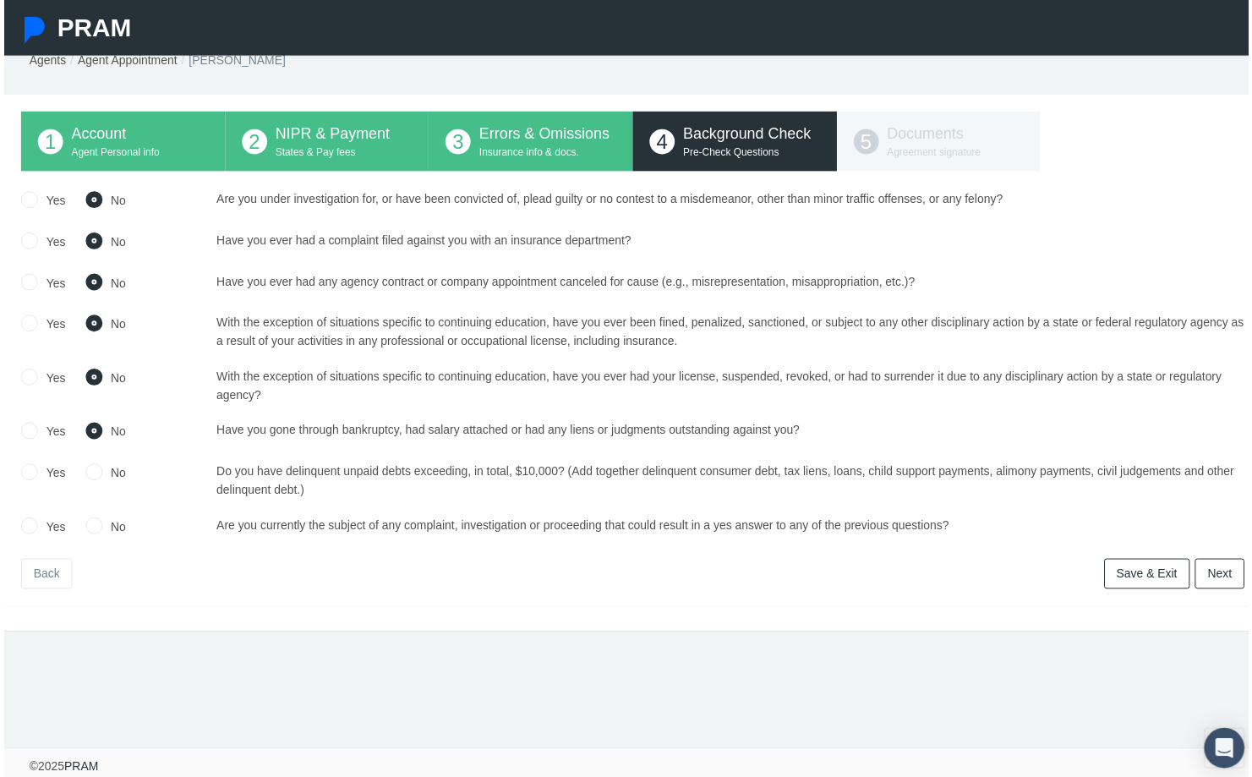
radio input "true"
click at [96, 519] on input "No" at bounding box center [90, 527] width 17 height 17
radio input "true"
click at [1206, 572] on link "Next" at bounding box center [1223, 577] width 50 height 30
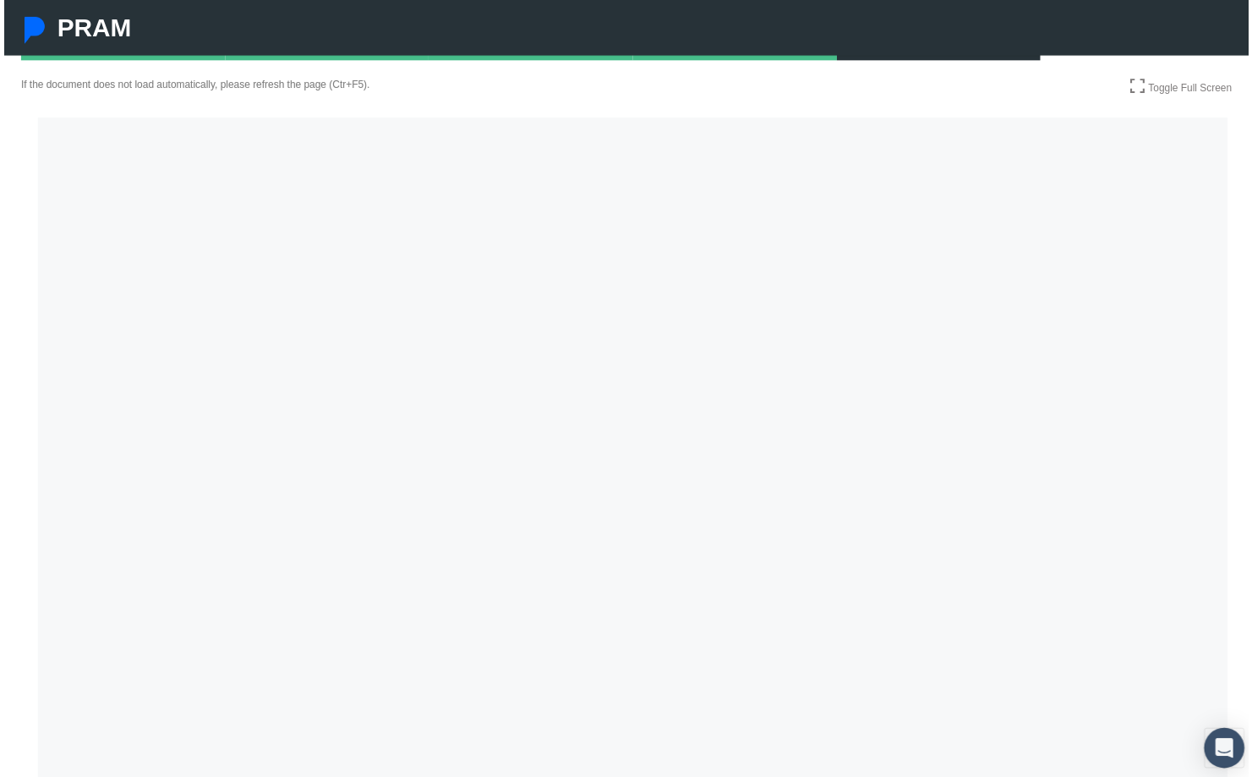
scroll to position [187, 0]
